Goal: Task Accomplishment & Management: Use online tool/utility

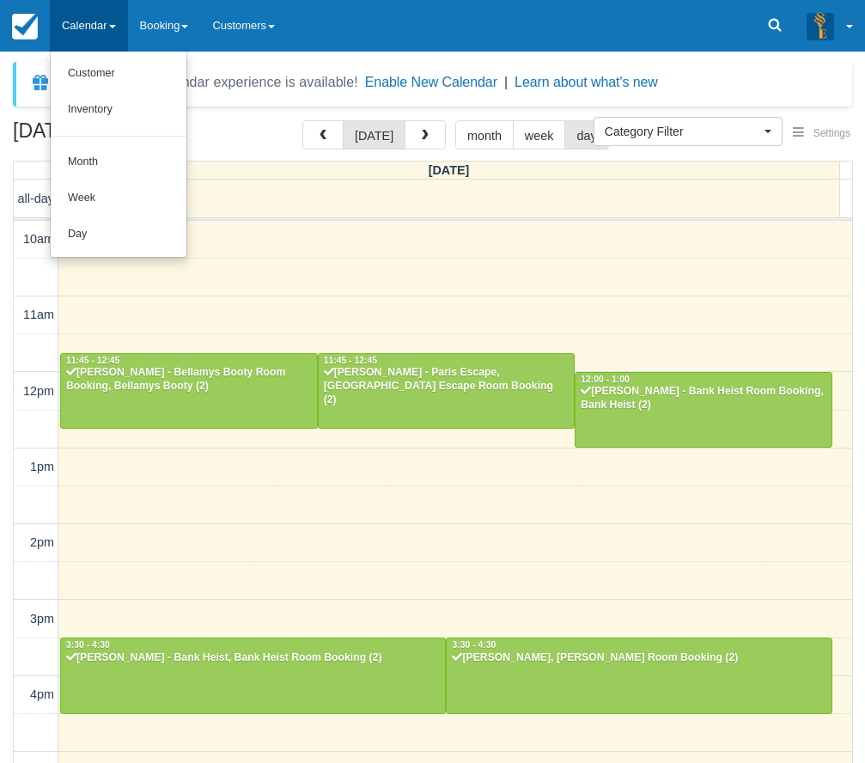
select select
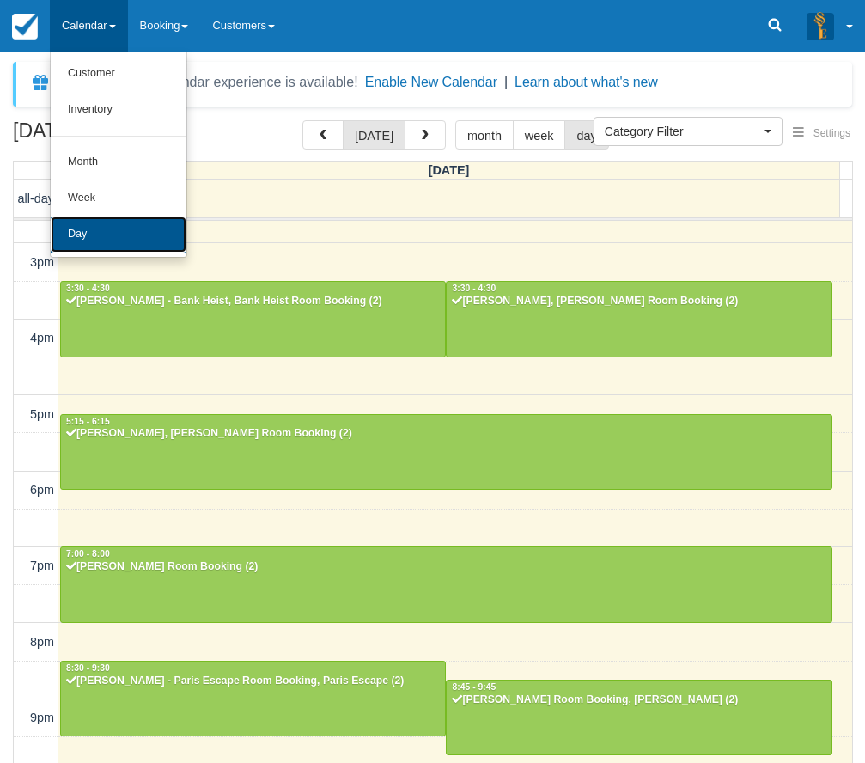
click at [137, 216] on link "Day" at bounding box center [119, 234] width 136 height 36
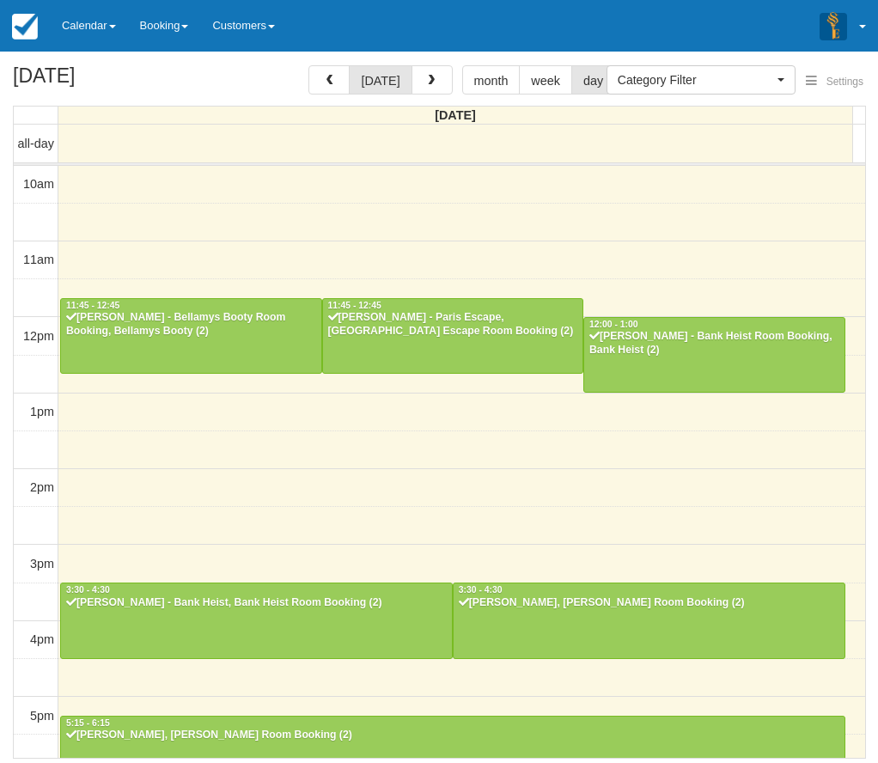
select select
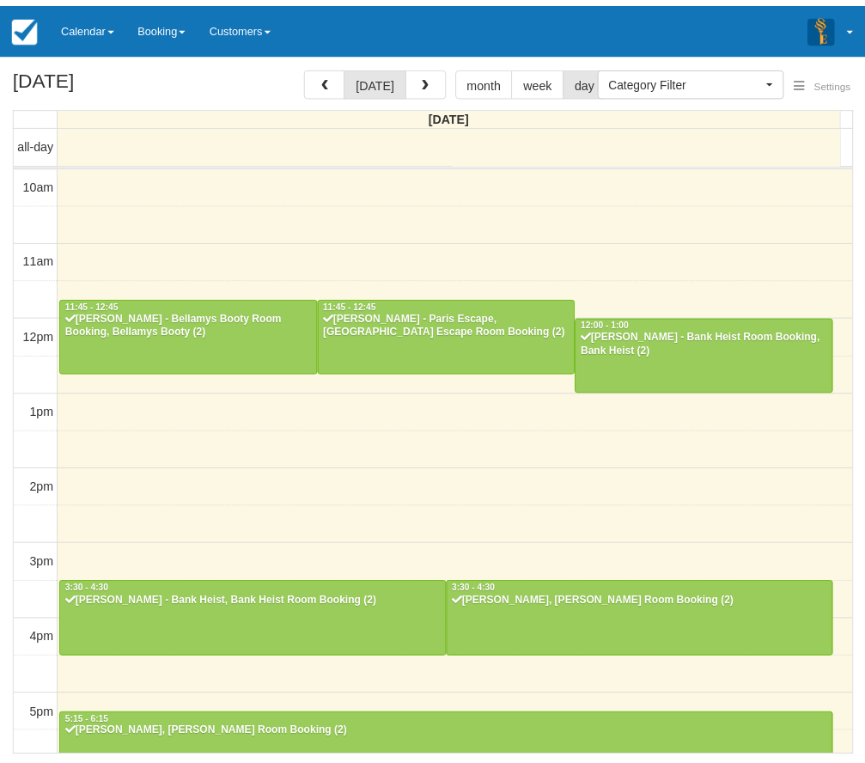
scroll to position [356, 0]
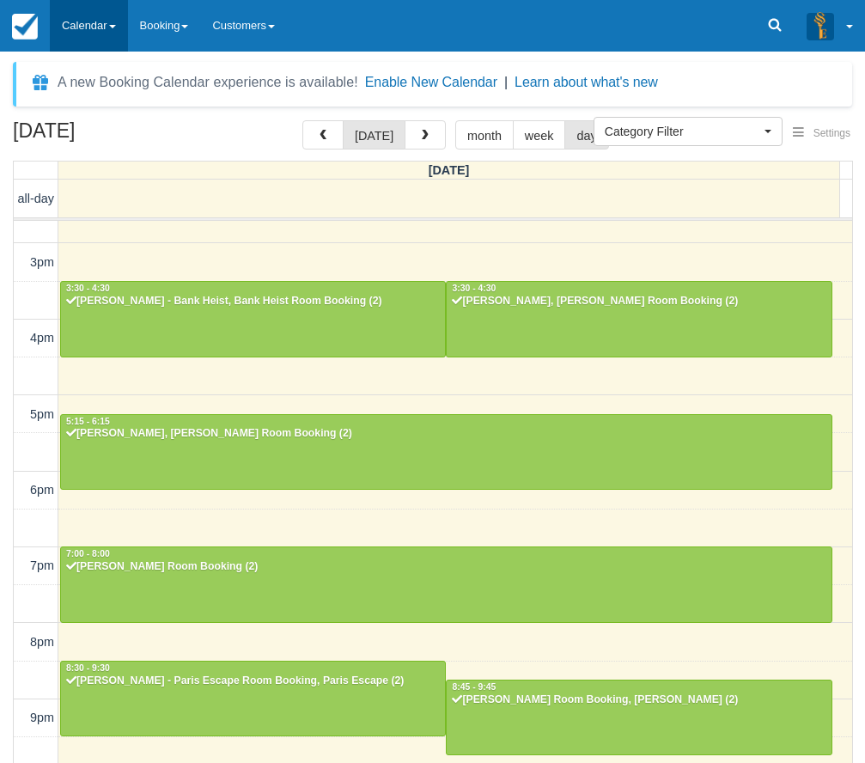
click at [88, 38] on link "Calendar" at bounding box center [89, 26] width 78 height 52
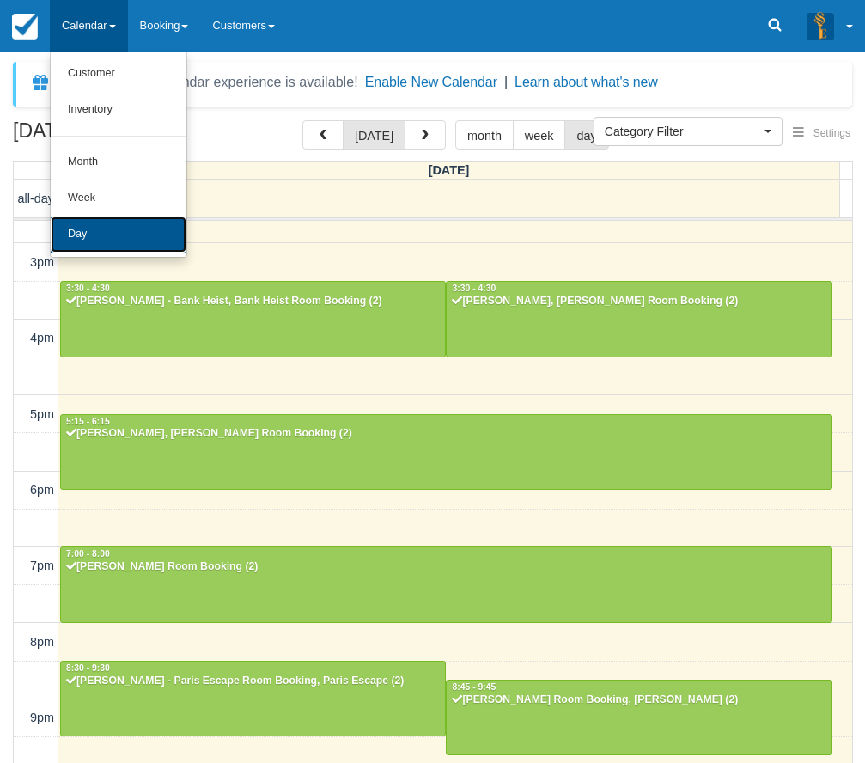
click at [103, 222] on link "Day" at bounding box center [119, 234] width 136 height 36
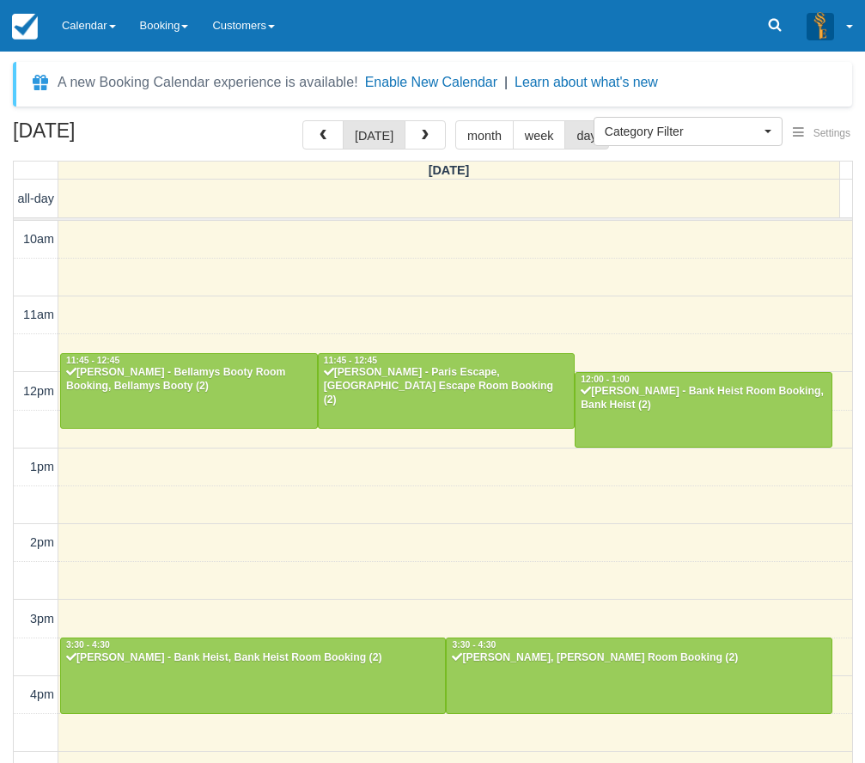
select select
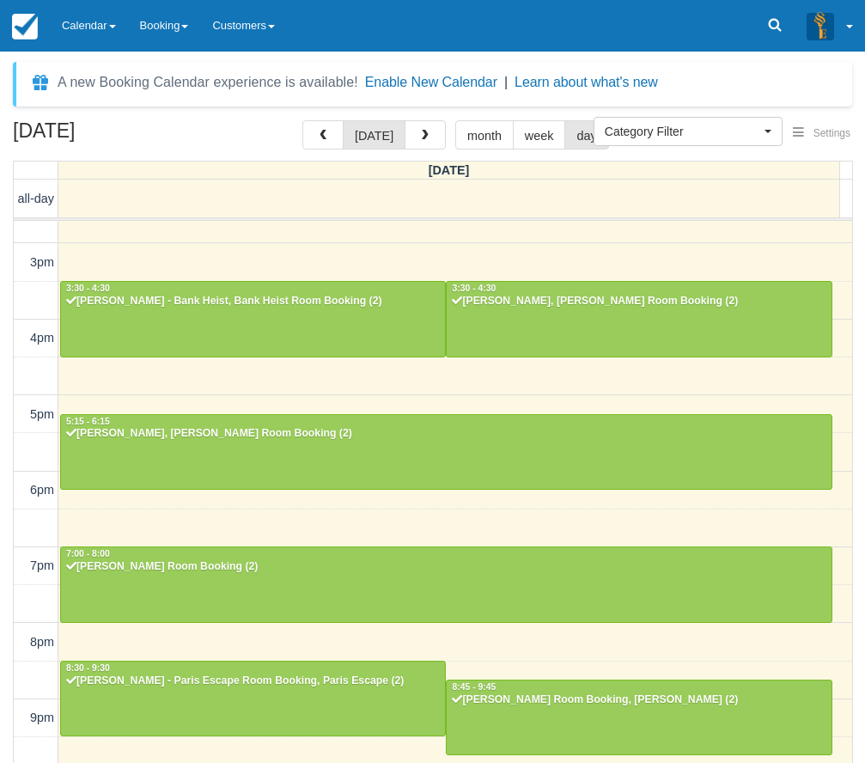
click at [95, 73] on div "A new Booking Calendar experience is available!" at bounding box center [208, 82] width 301 height 21
click at [100, 12] on link "Calendar" at bounding box center [89, 26] width 78 height 52
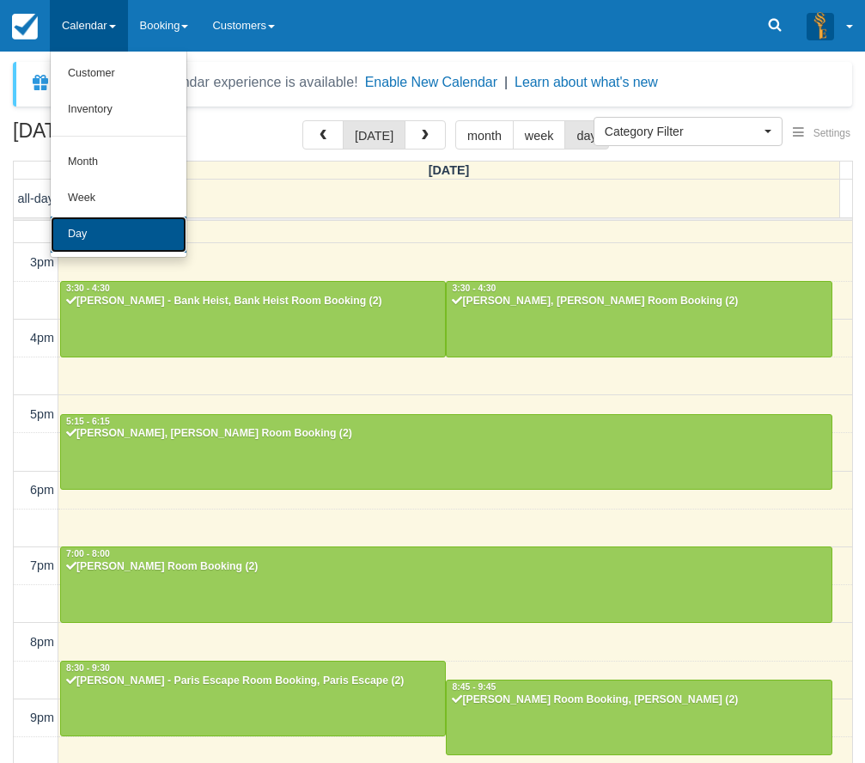
click at [128, 227] on link "Day" at bounding box center [119, 234] width 136 height 36
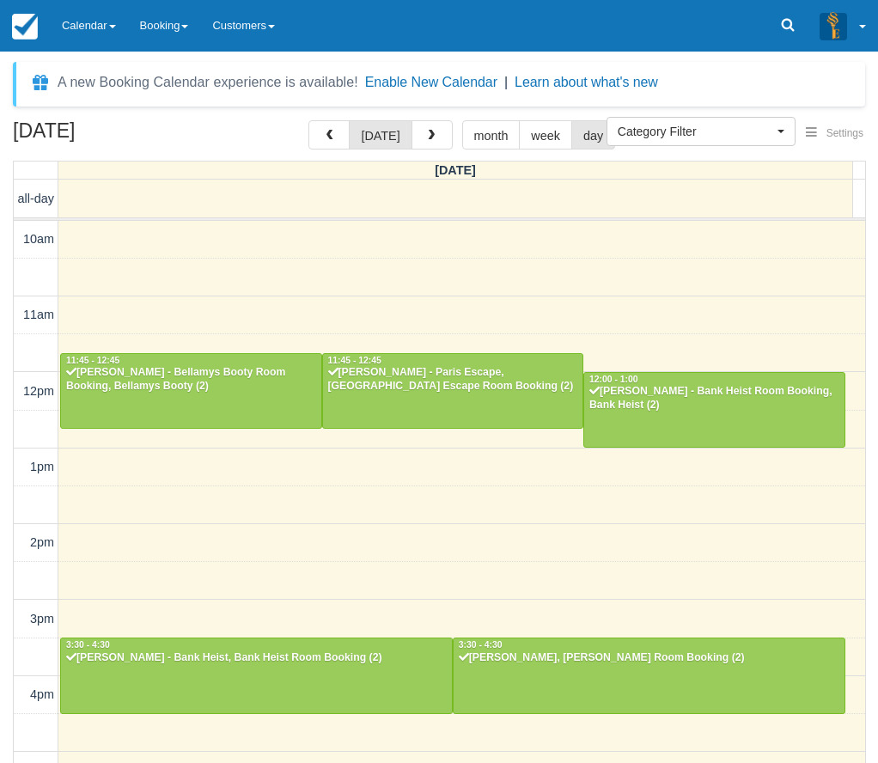
select select
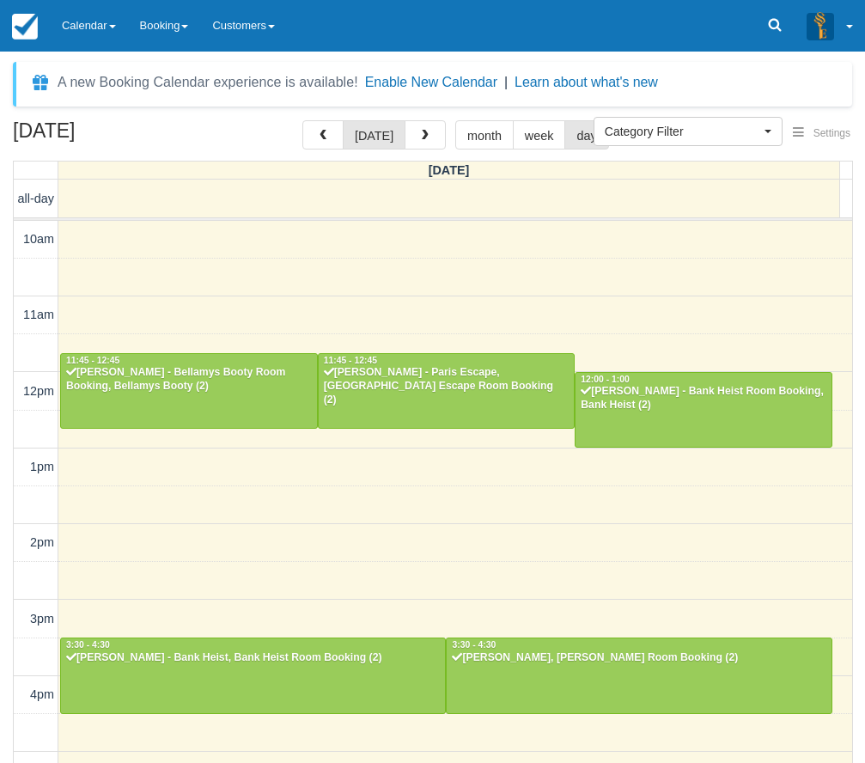
scroll to position [356, 0]
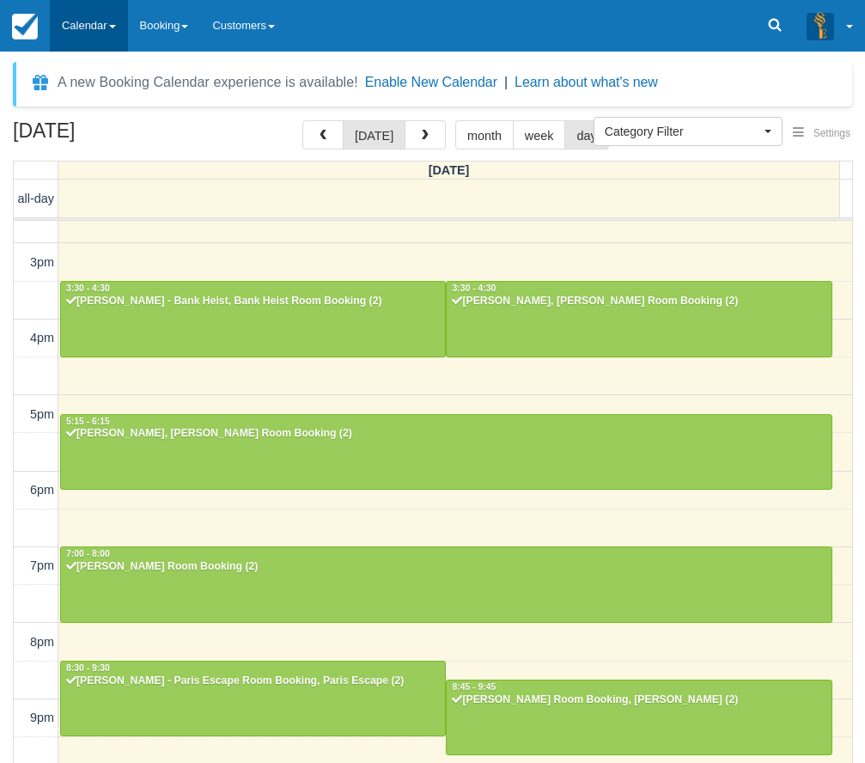
click at [115, 20] on link "Calendar" at bounding box center [89, 26] width 78 height 52
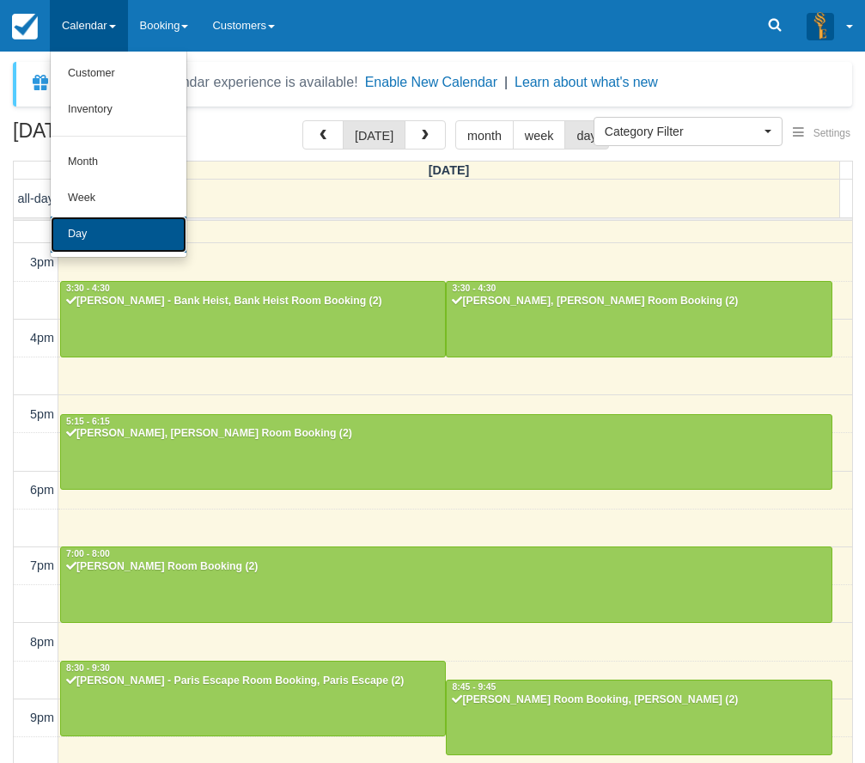
click at [78, 223] on link "Day" at bounding box center [119, 234] width 136 height 36
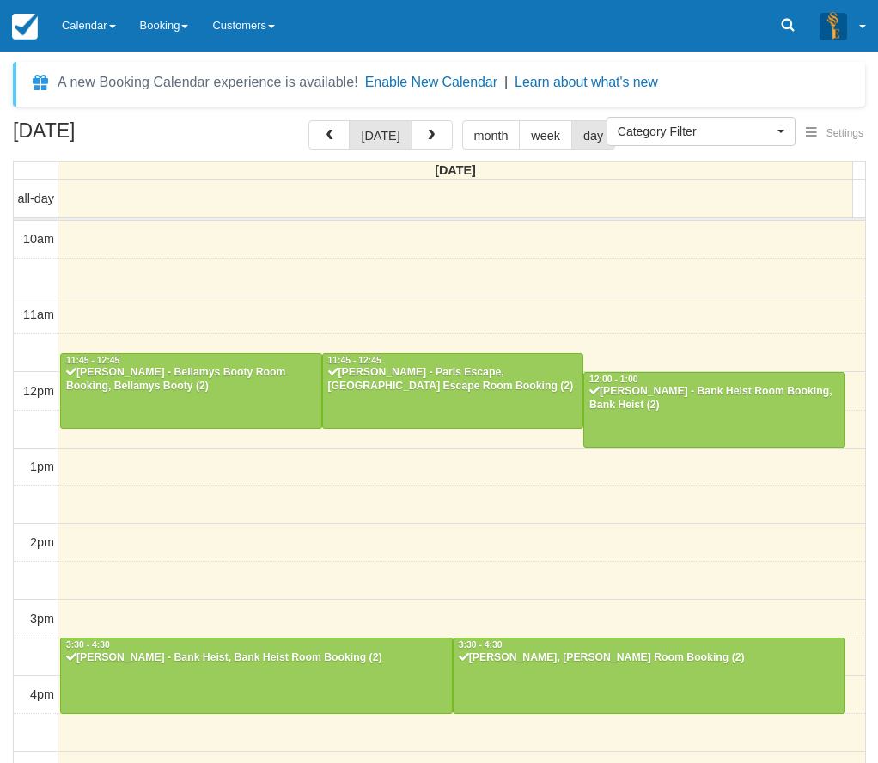
select select
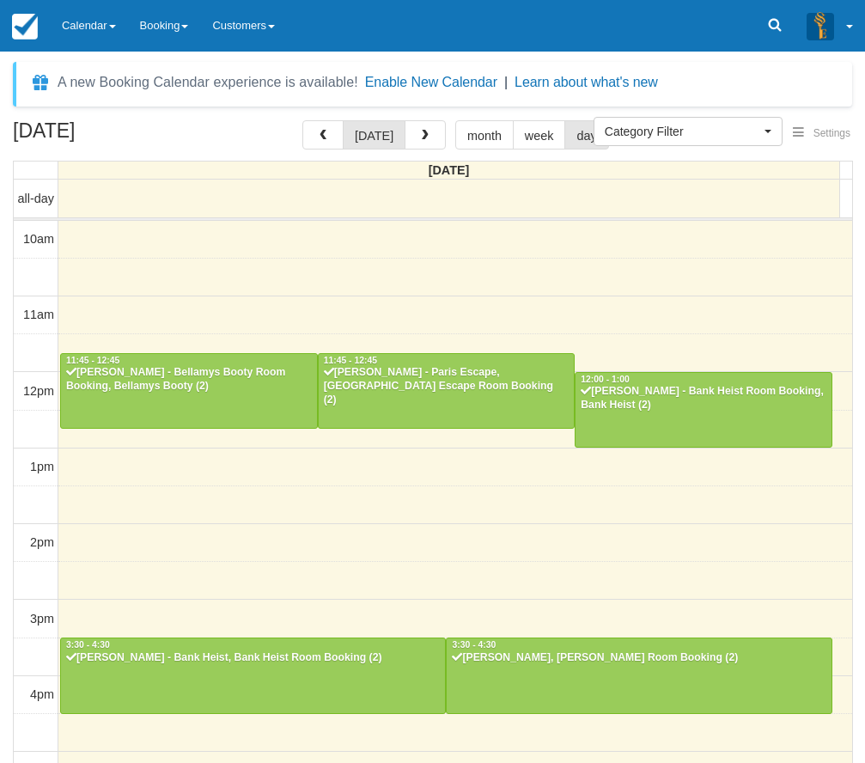
scroll to position [356, 0]
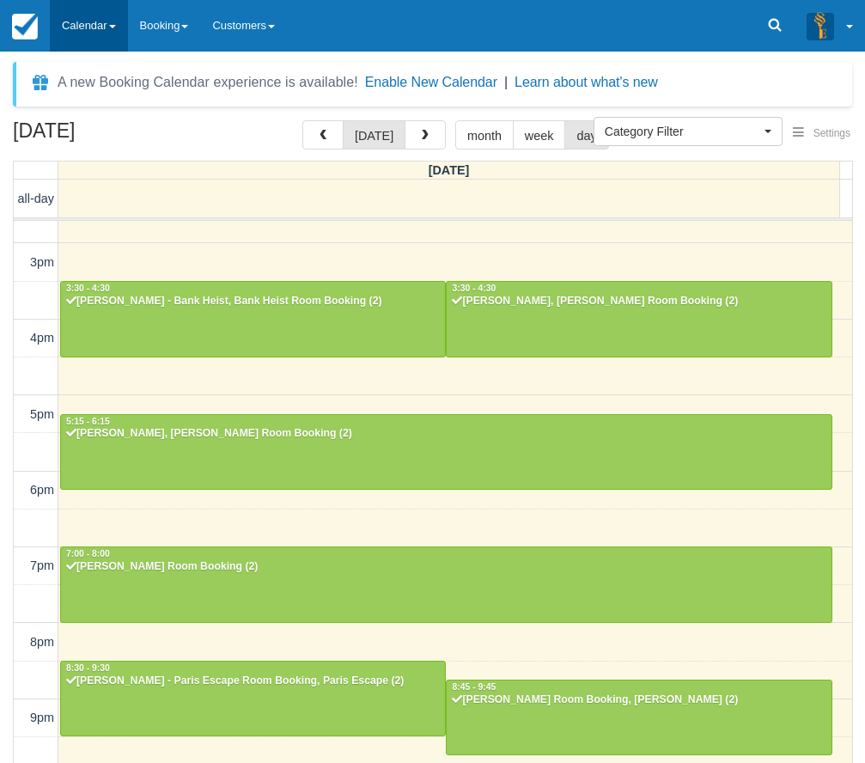
click at [105, 35] on link "Calendar" at bounding box center [89, 26] width 78 height 52
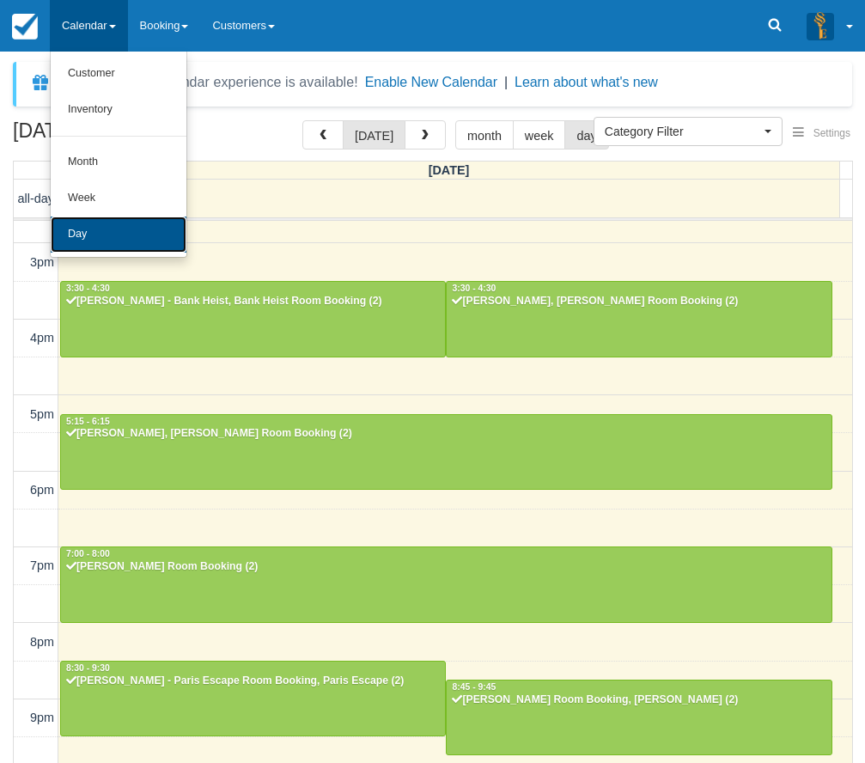
click at [108, 216] on link "Day" at bounding box center [119, 234] width 136 height 36
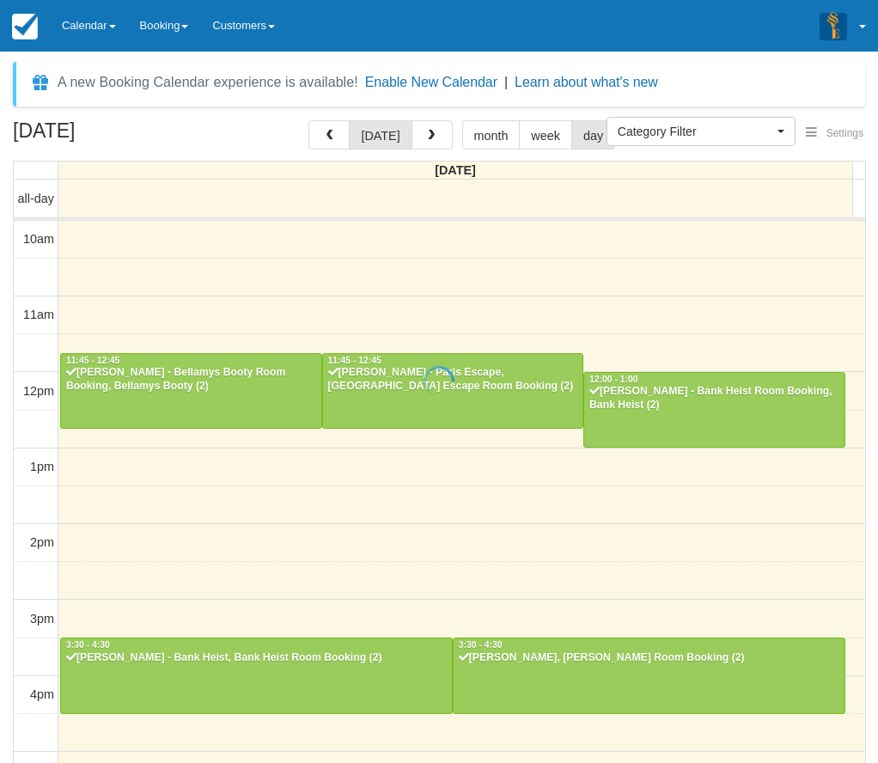
select select
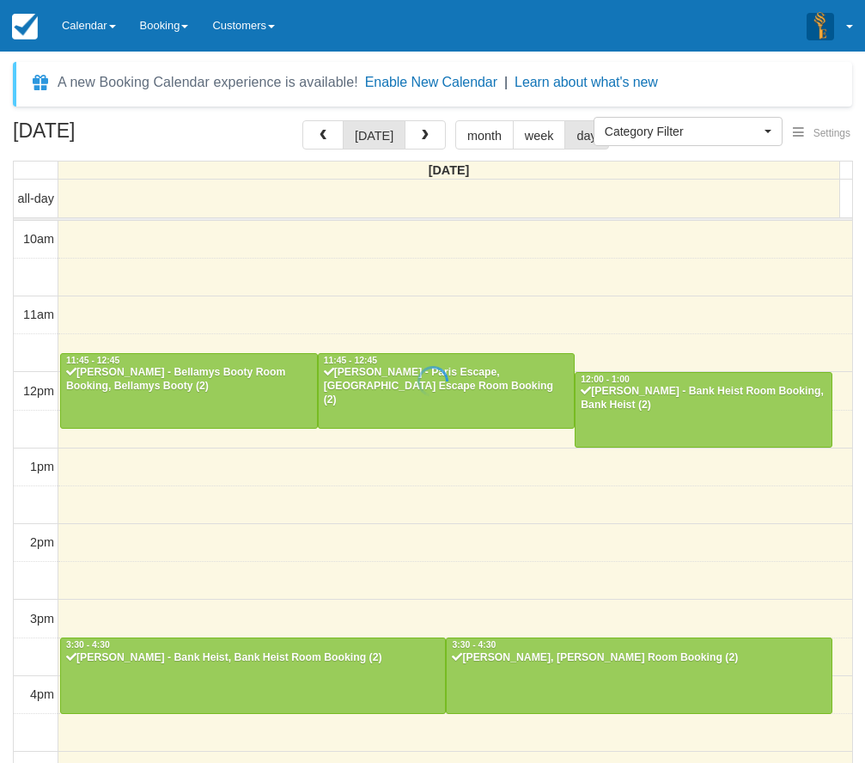
scroll to position [356, 0]
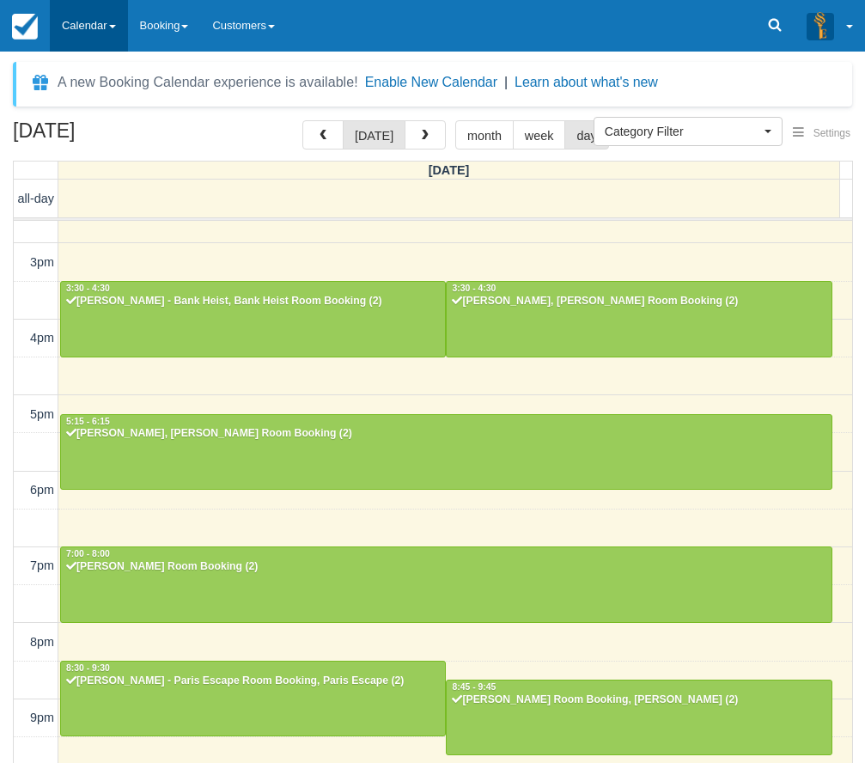
click at [115, 16] on link "Calendar" at bounding box center [89, 26] width 78 height 52
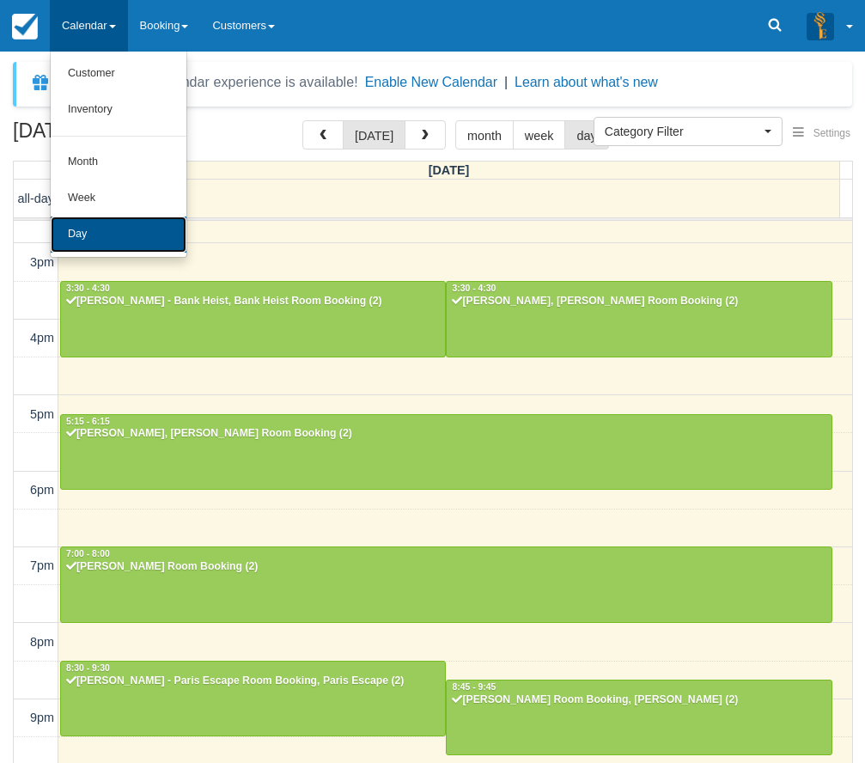
click at [75, 231] on link "Day" at bounding box center [119, 234] width 136 height 36
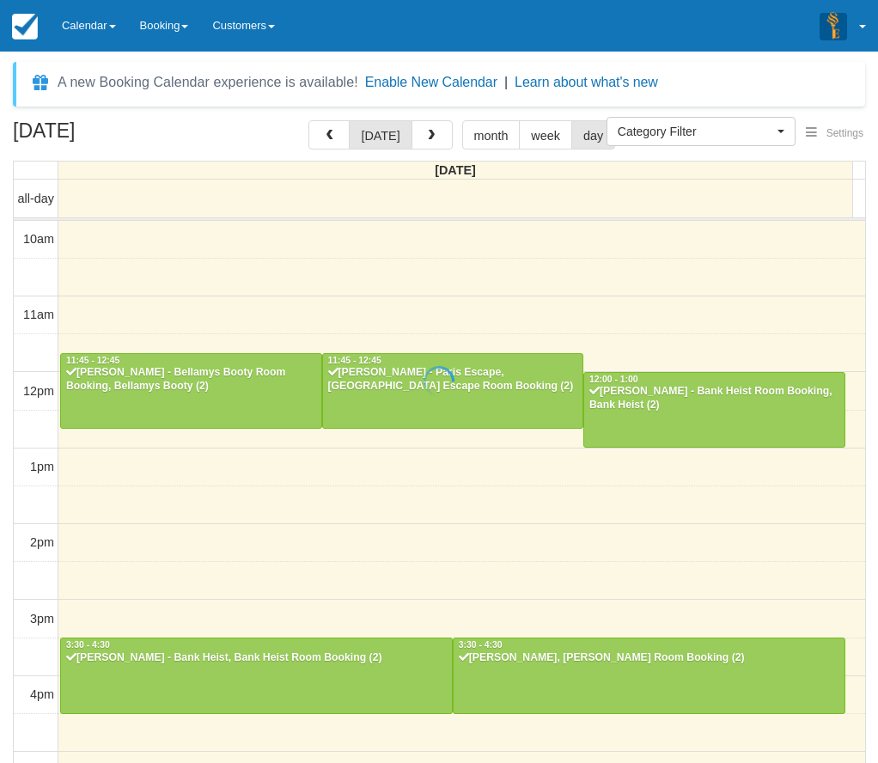
select select
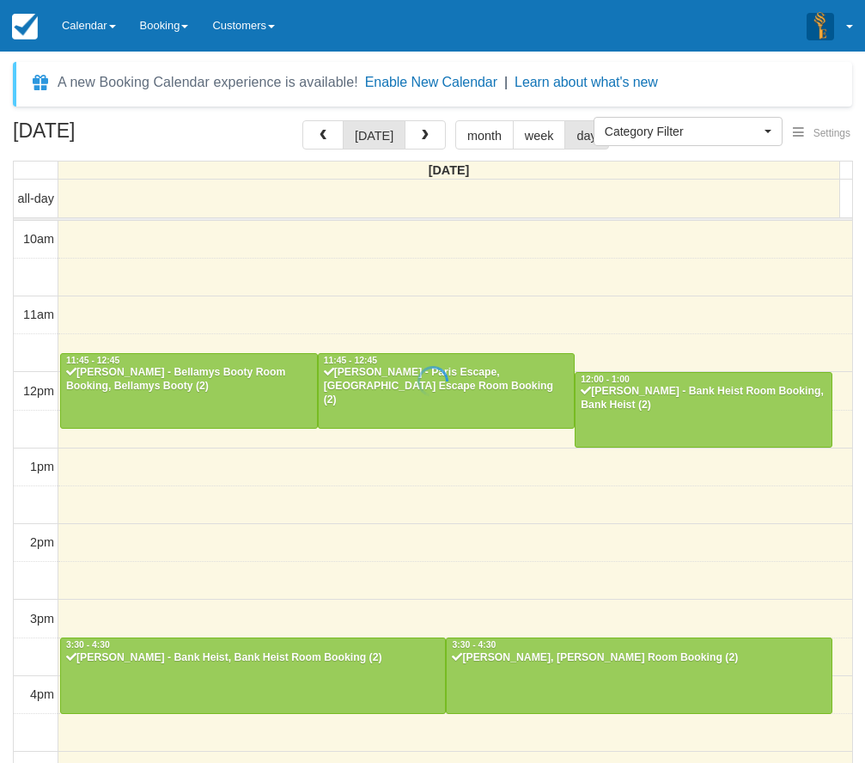
scroll to position [356, 0]
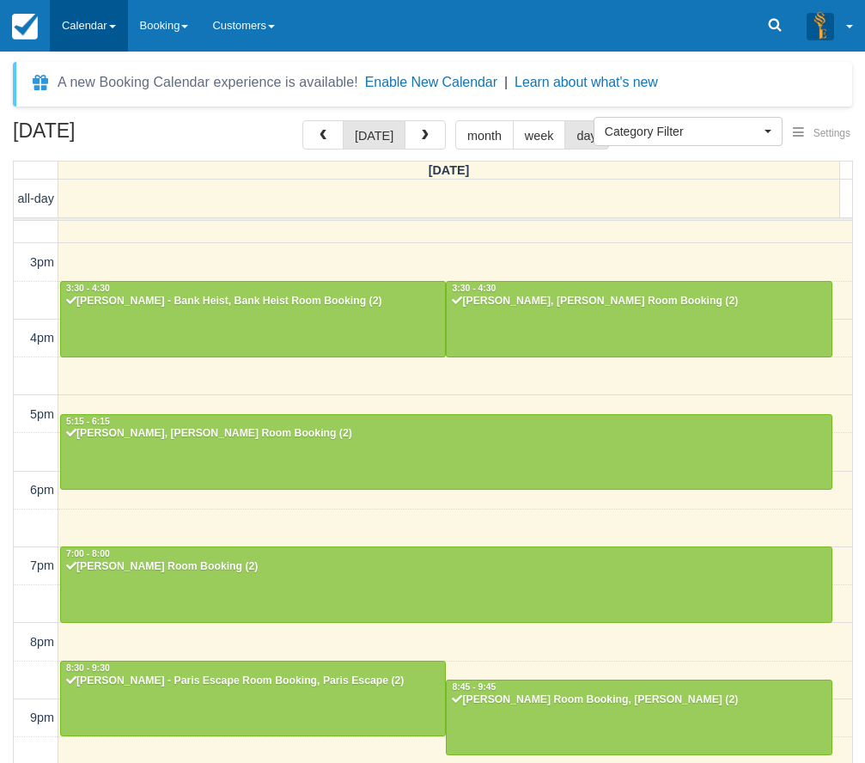
click at [103, 18] on link "Calendar" at bounding box center [89, 26] width 78 height 52
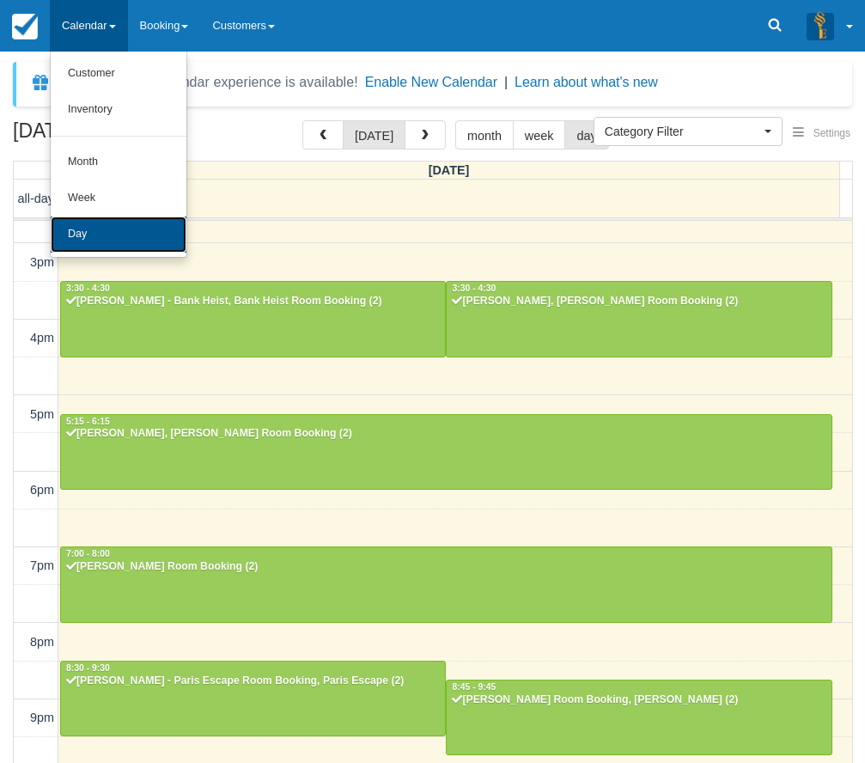
click at [138, 228] on link "Day" at bounding box center [119, 234] width 136 height 36
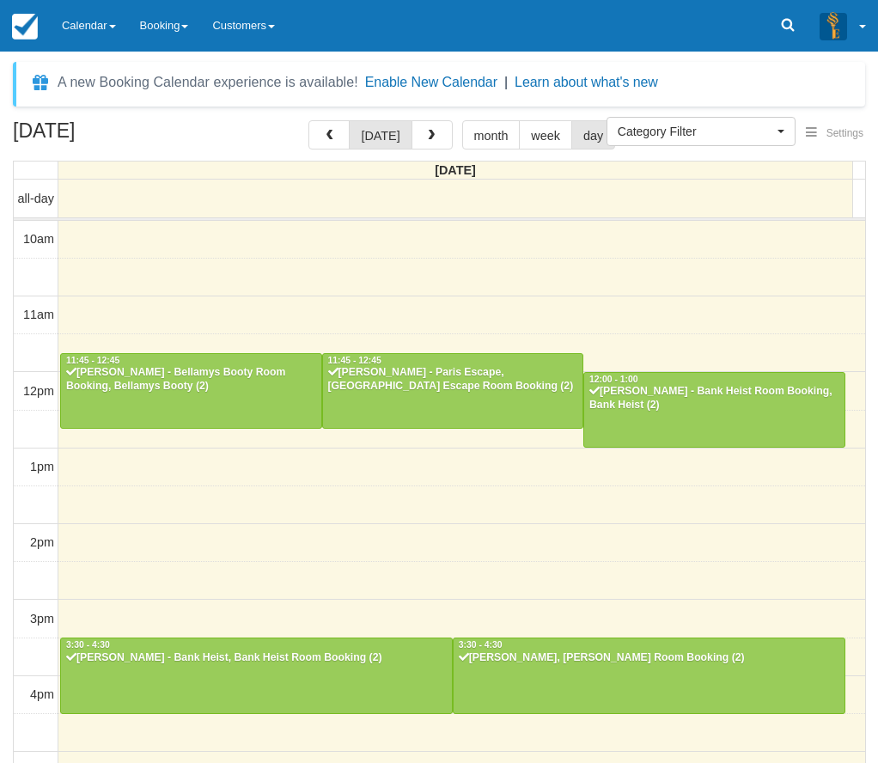
select select
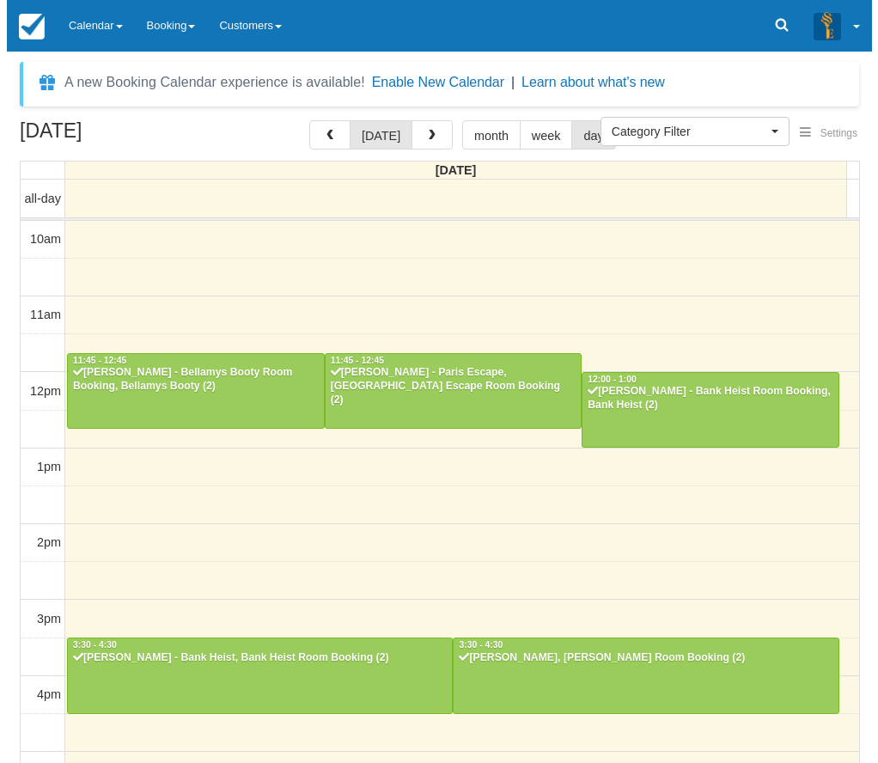
scroll to position [356, 0]
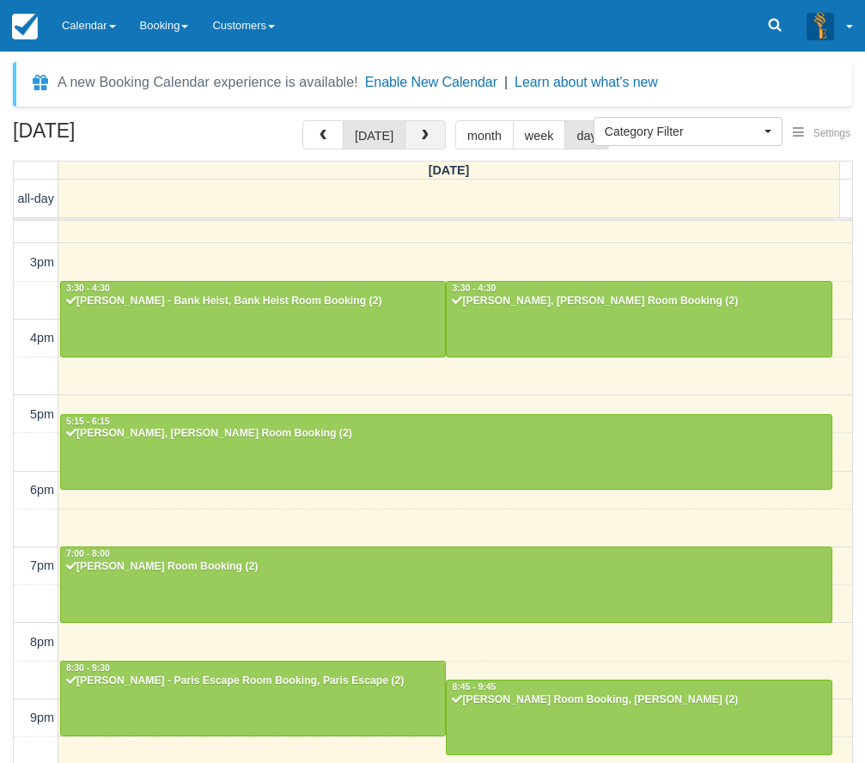
click at [431, 138] on button "button" at bounding box center [425, 134] width 41 height 29
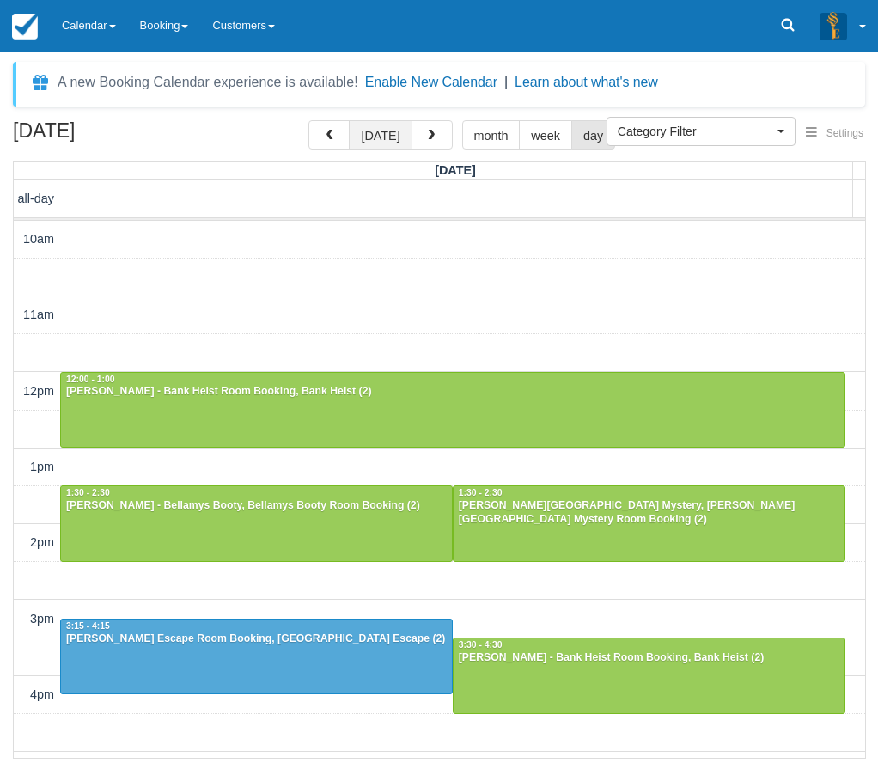
click at [385, 137] on button "[DATE]" at bounding box center [380, 134] width 63 height 29
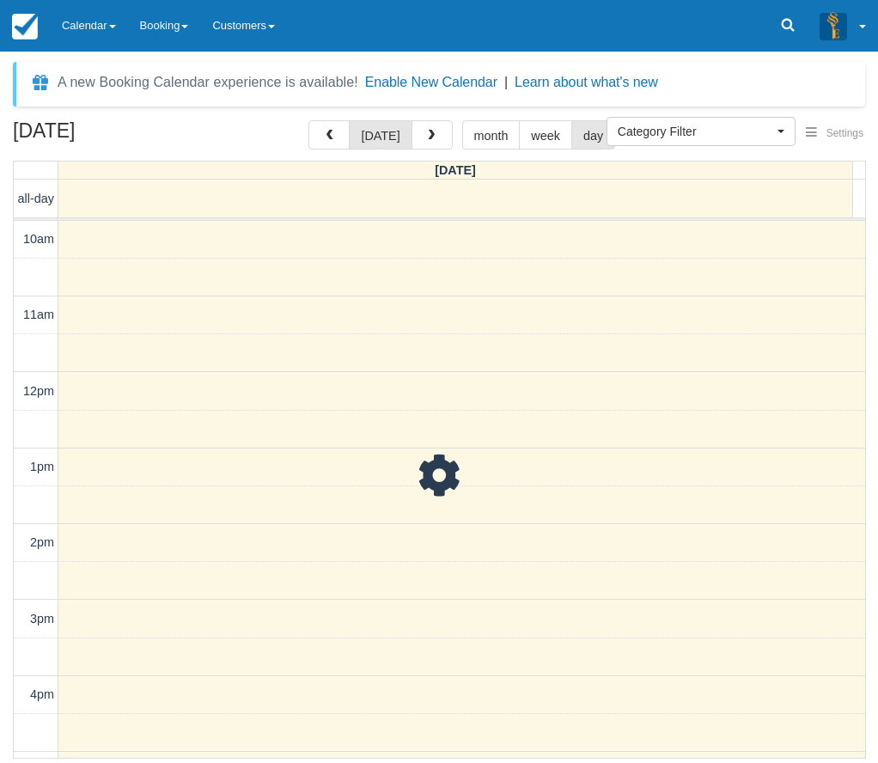
scroll to position [411, 0]
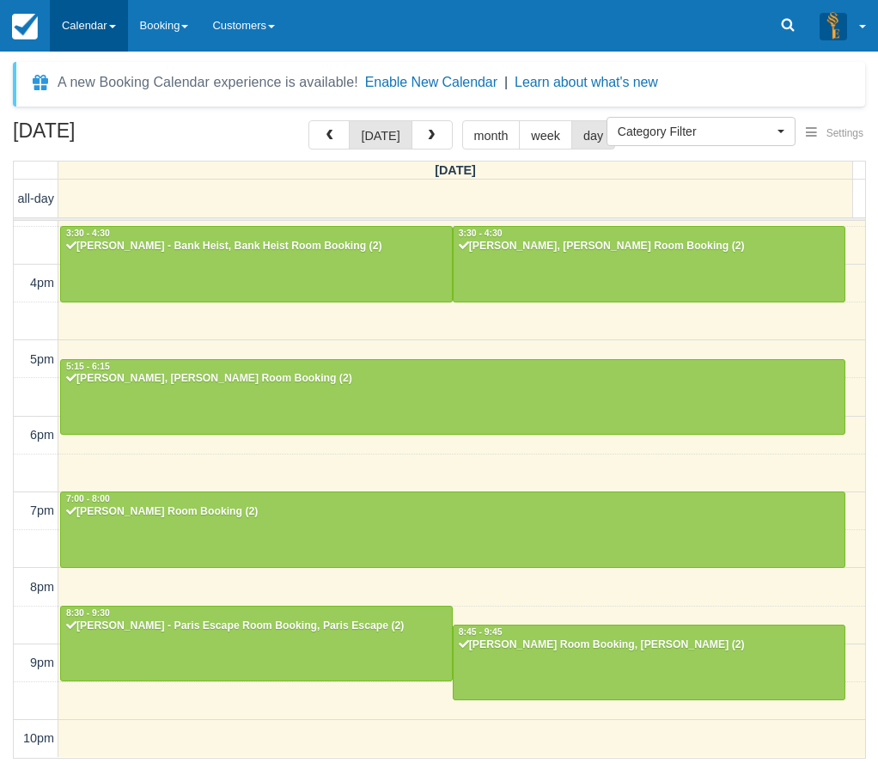
click at [74, 40] on link "Calendar" at bounding box center [89, 26] width 78 height 52
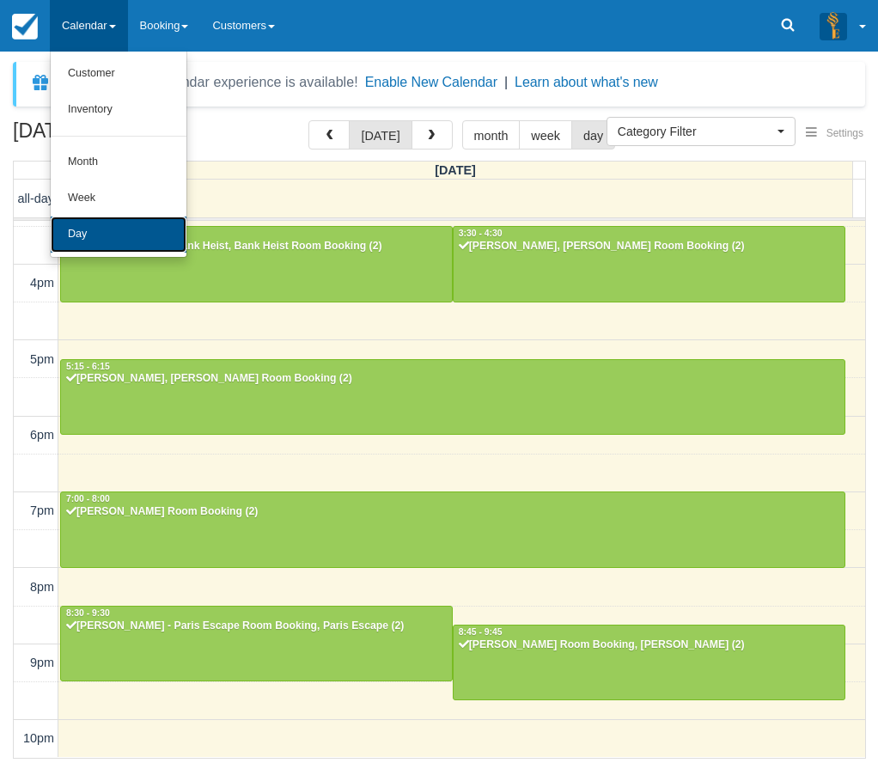
click at [119, 240] on link "Day" at bounding box center [119, 234] width 136 height 36
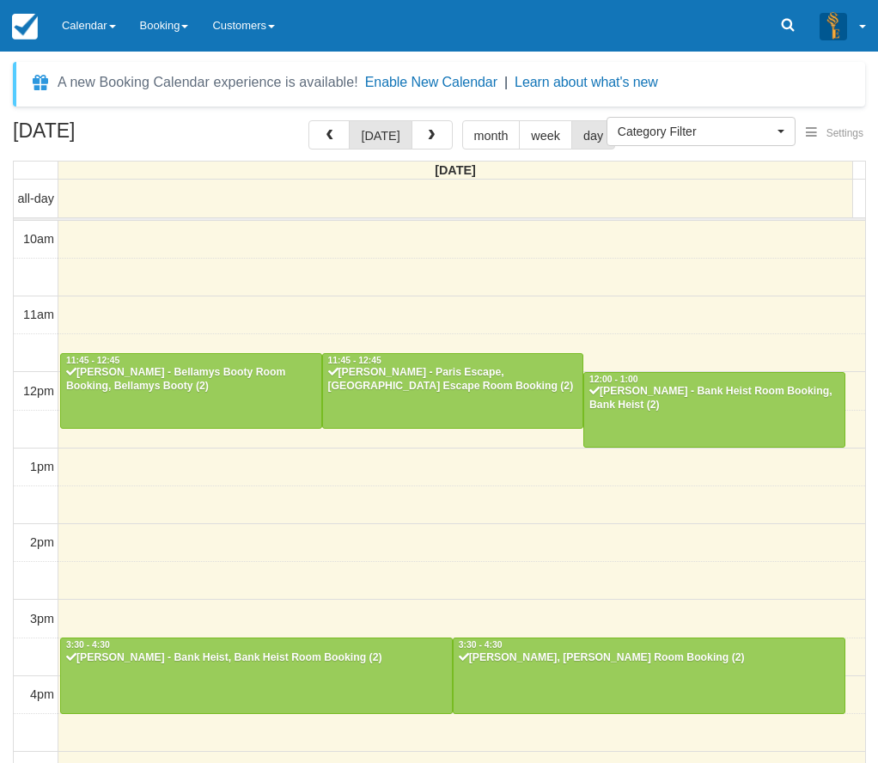
select select
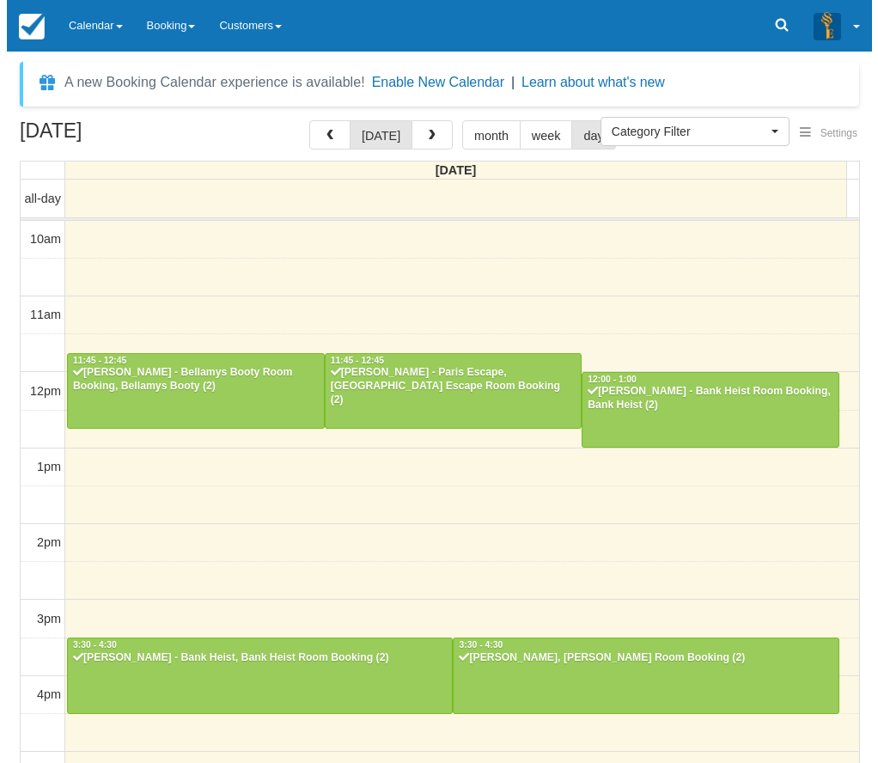
scroll to position [356, 0]
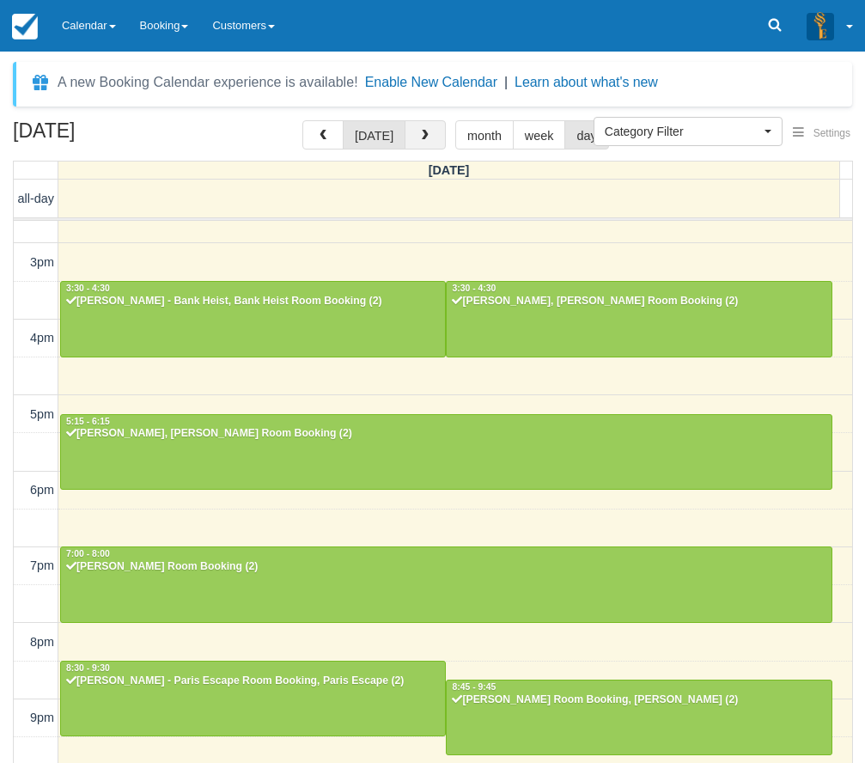
click at [422, 123] on button "button" at bounding box center [425, 134] width 41 height 29
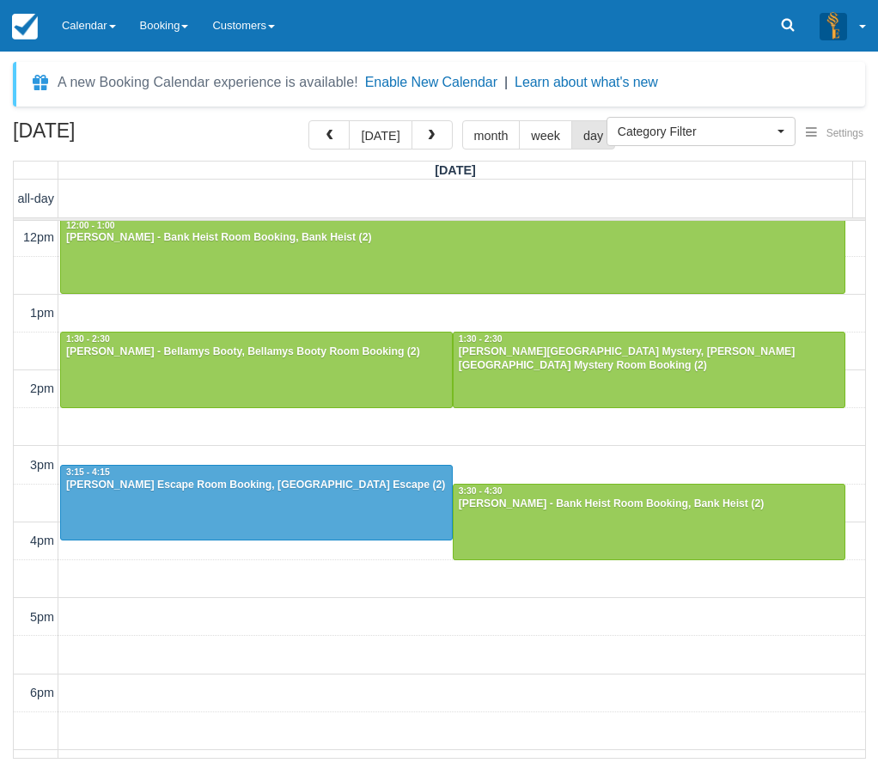
scroll to position [68, 0]
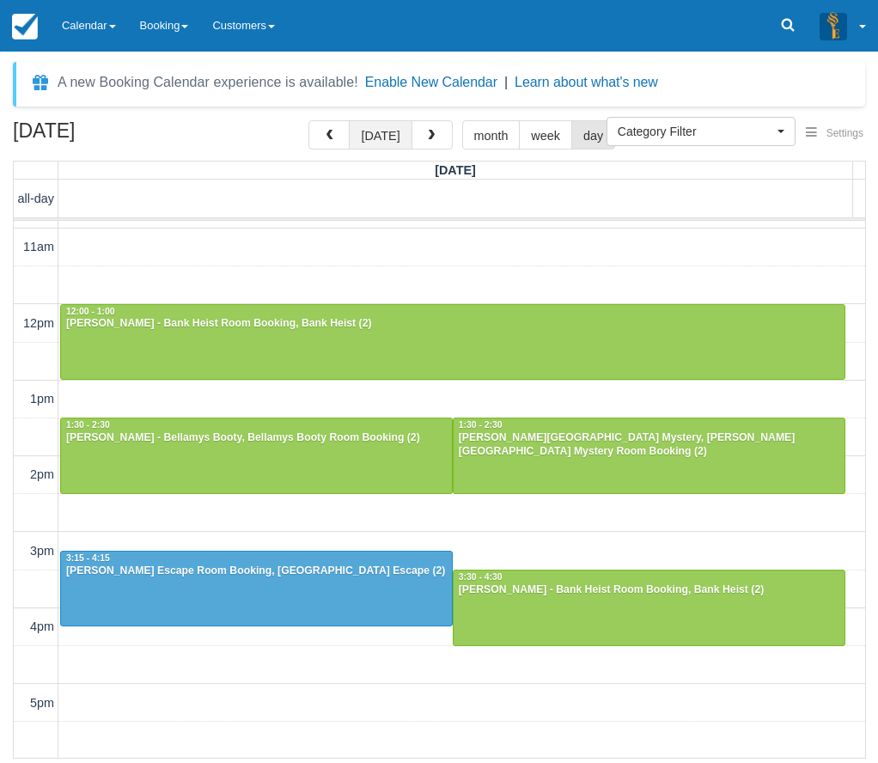
click at [381, 135] on button "[DATE]" at bounding box center [380, 134] width 63 height 29
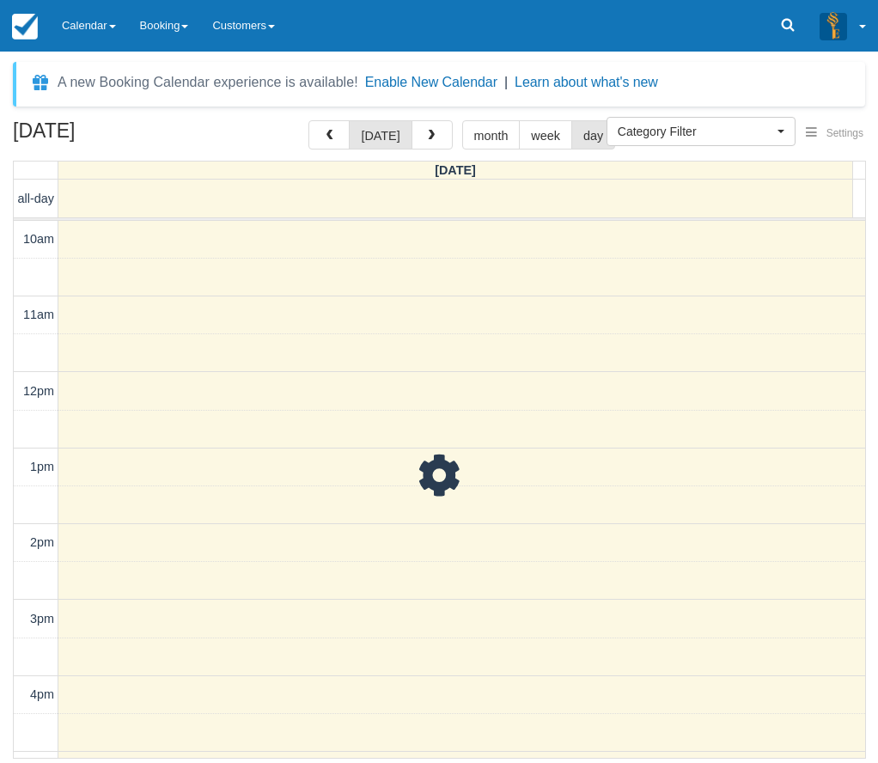
scroll to position [411, 0]
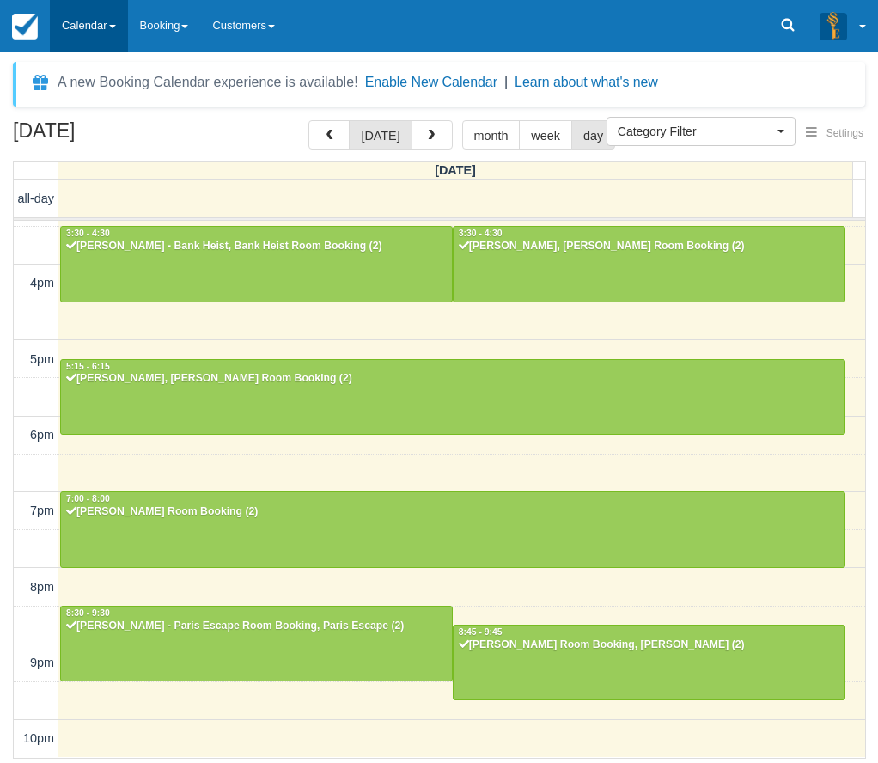
click at [74, 19] on link "Calendar" at bounding box center [89, 26] width 78 height 52
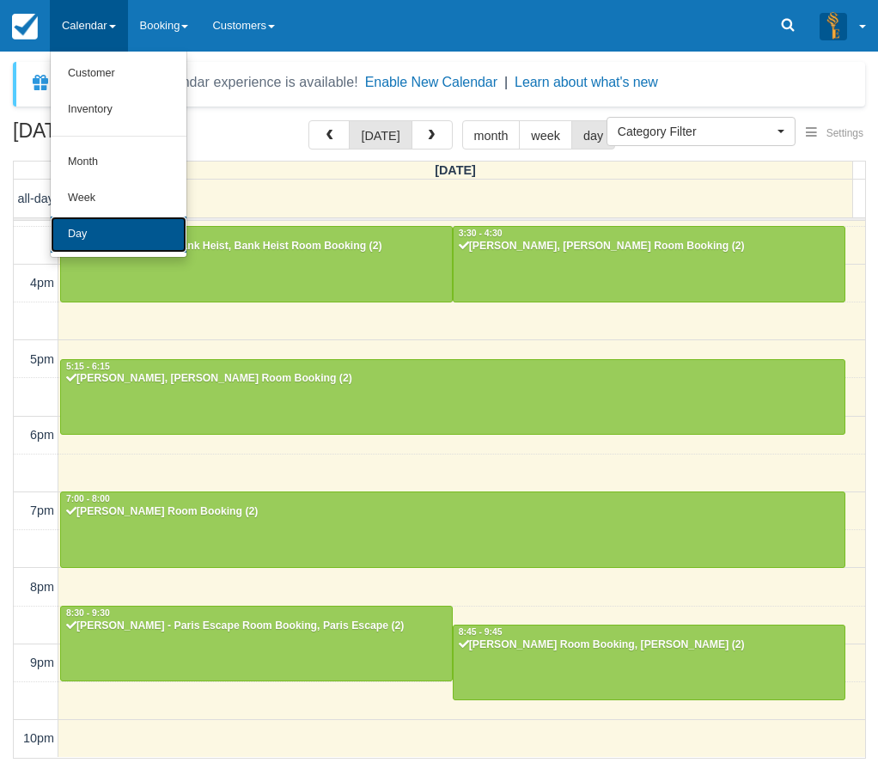
click at [111, 246] on link "Day" at bounding box center [119, 234] width 136 height 36
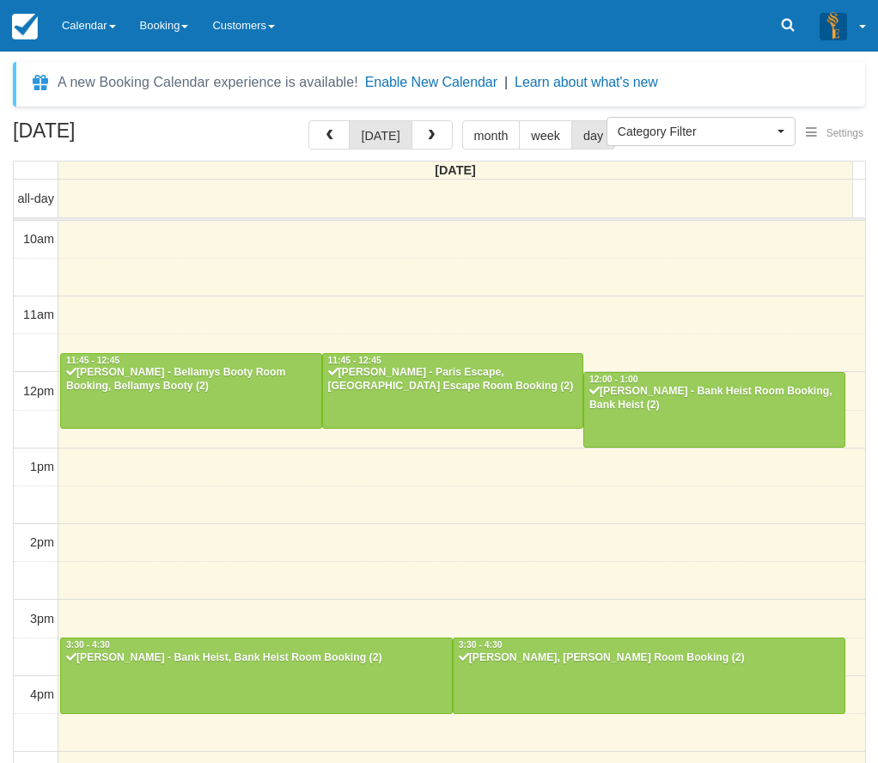
select select
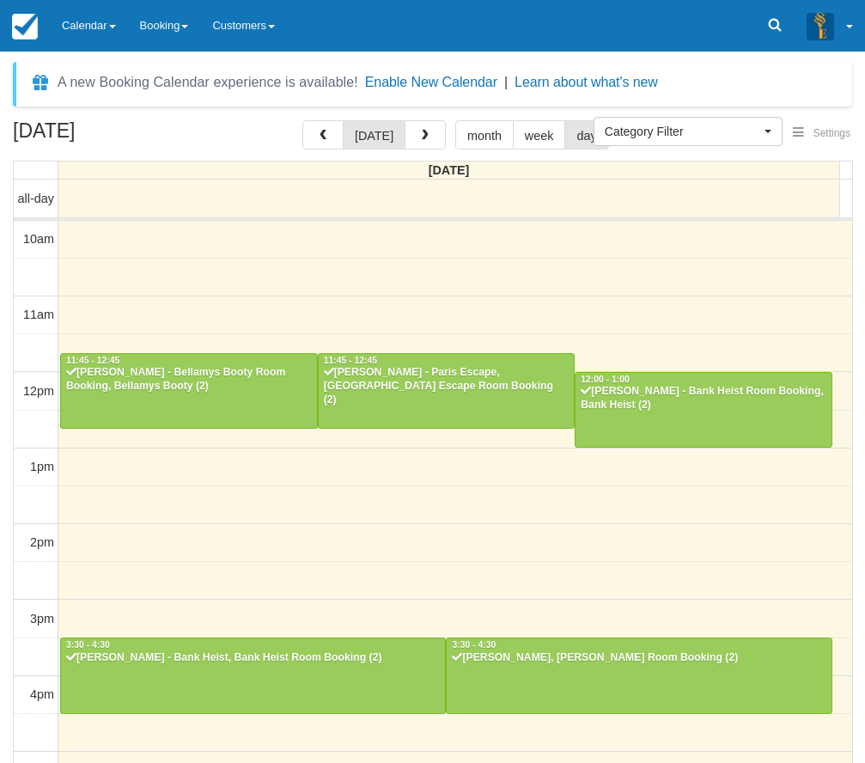
scroll to position [356, 0]
